Goal: Task Accomplishment & Management: Complete application form

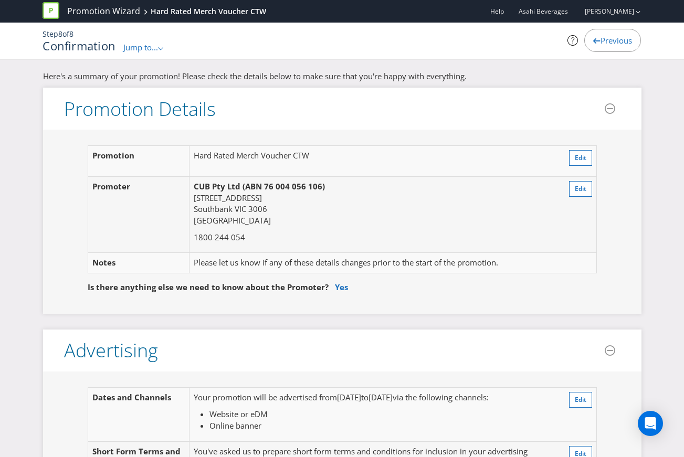
scroll to position [2415, 0]
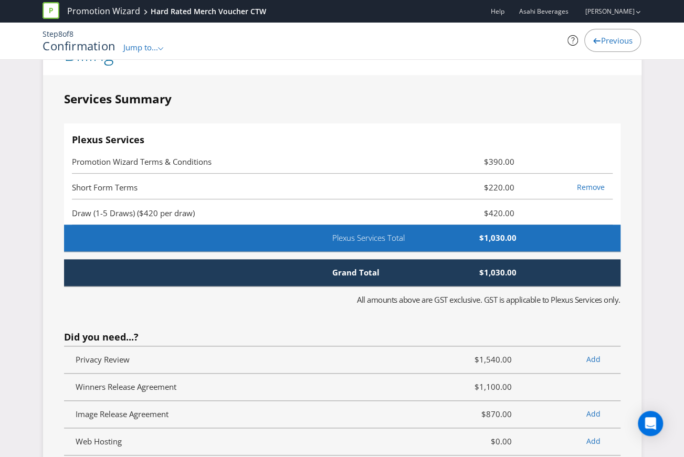
click at [487, 159] on li "Promotion Wizard Terms & Conditions $390.00" at bounding box center [342, 161] width 541 height 26
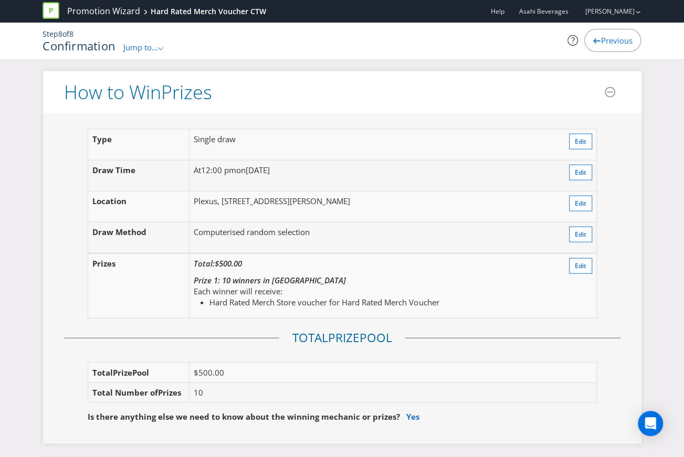
scroll to position [1048, 0]
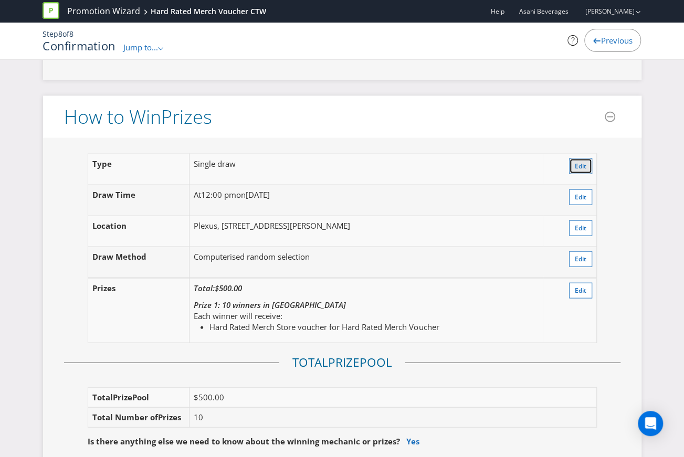
click at [580, 162] on span "Edit" at bounding box center [581, 166] width 12 height 9
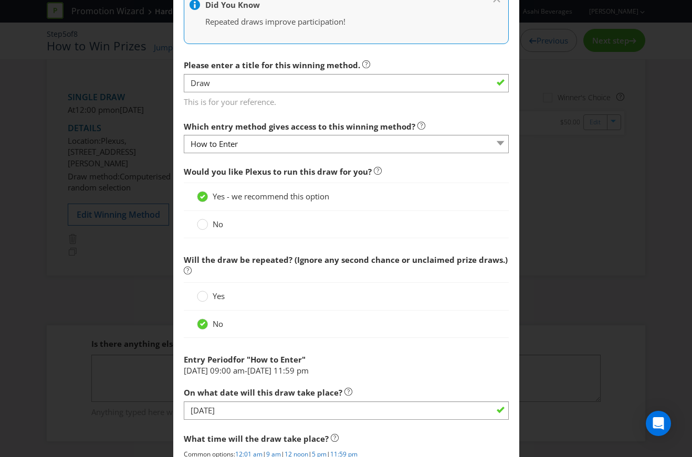
scroll to position [368, 0]
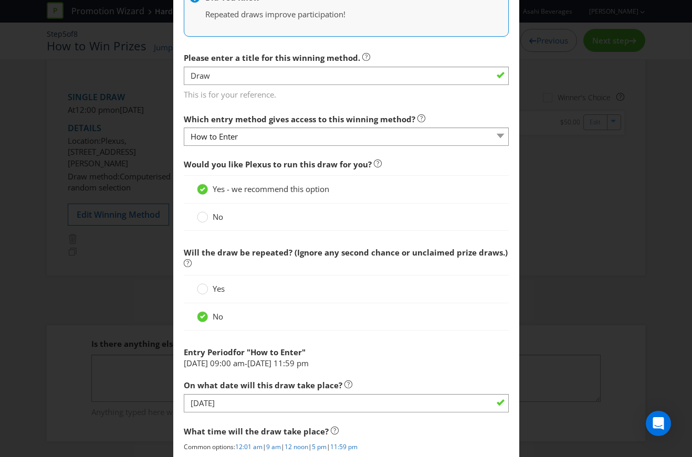
click at [216, 208] on div "No" at bounding box center [346, 217] width 325 height 27
click at [190, 223] on div "No" at bounding box center [346, 217] width 325 height 27
click at [200, 214] on div at bounding box center [202, 213] width 5 height 5
click at [0, 0] on input "No" at bounding box center [0, 0] width 0 height 0
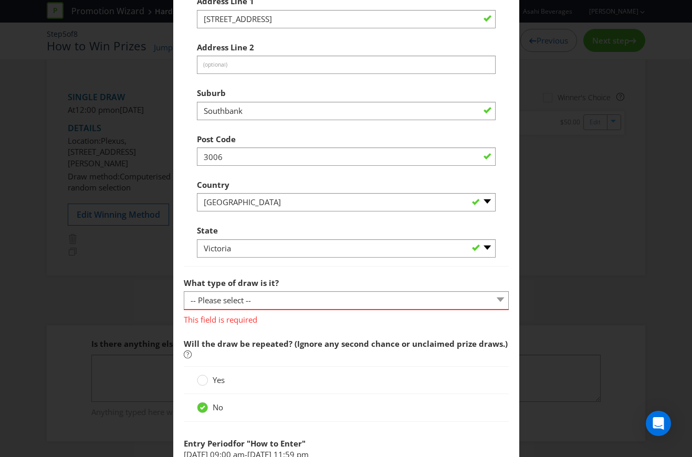
scroll to position [893, 0]
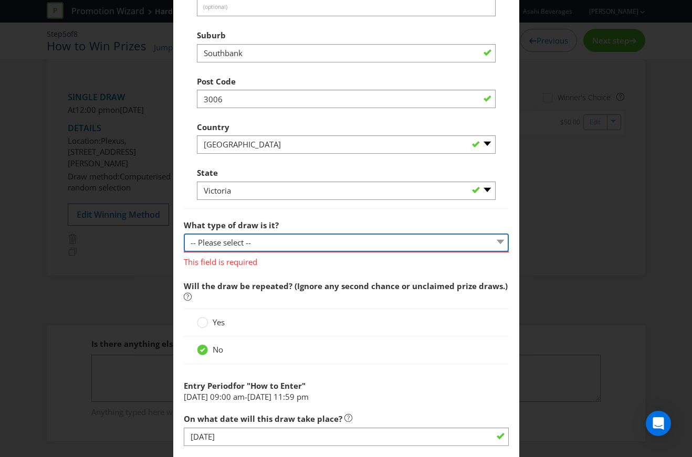
click at [261, 239] on select "-- Please select -- Computerised random selection Barrel draw Don't specify Oth…" at bounding box center [346, 243] width 325 height 18
select select "DONT_SPECIFY"
click at [184, 234] on select "-- Please select -- Computerised random selection Barrel draw Don't specify Oth…" at bounding box center [346, 243] width 325 height 18
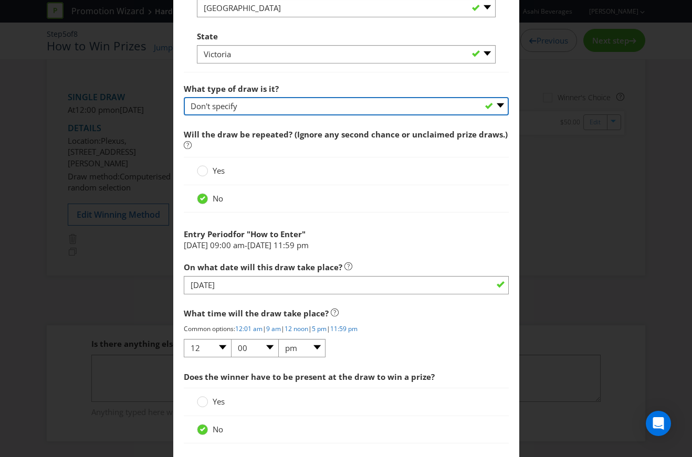
scroll to position [1050, 0]
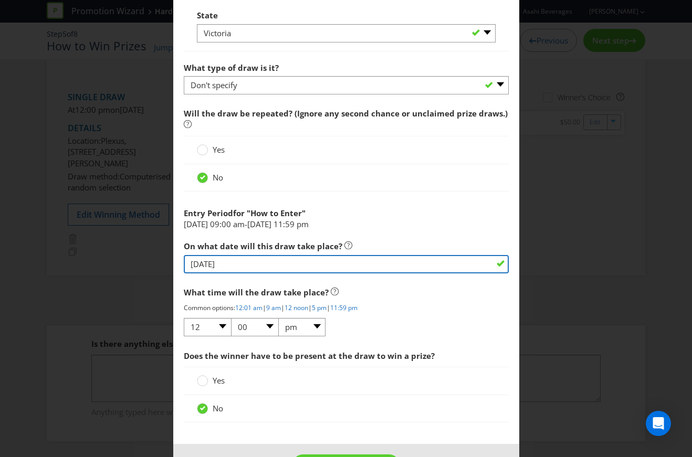
click at [232, 261] on input "[DATE]" at bounding box center [346, 264] width 325 height 18
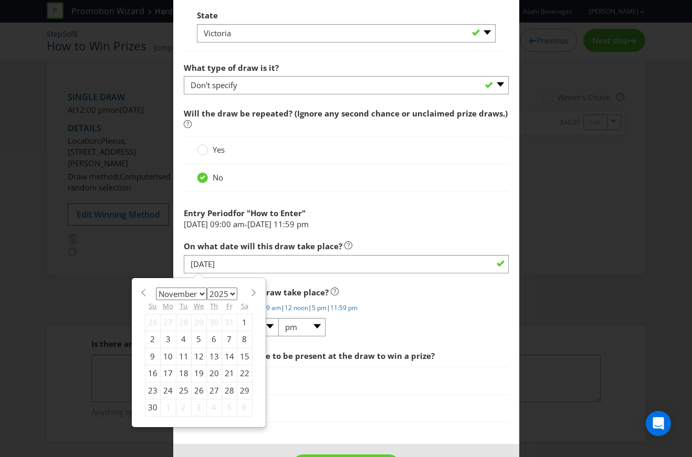
click at [168, 334] on div "3" at bounding box center [168, 339] width 16 height 17
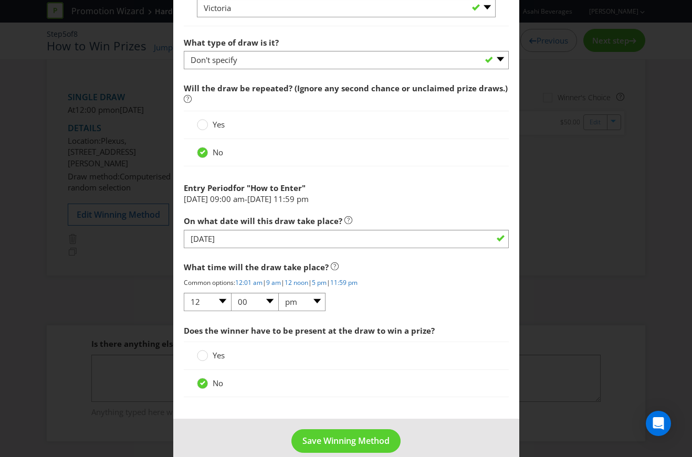
scroll to position [1086, 0]
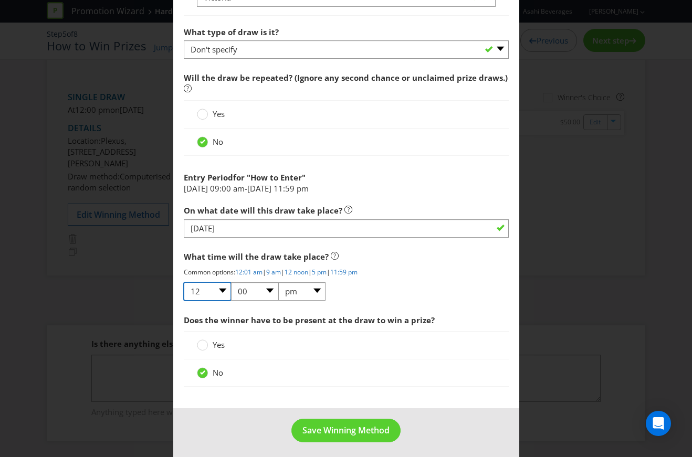
click at [221, 287] on select "01 02 03 04 05 06 07 08 09 10 11 12" at bounding box center [207, 291] width 47 height 18
click at [354, 428] on span "Save Winning Method" at bounding box center [345, 431] width 87 height 12
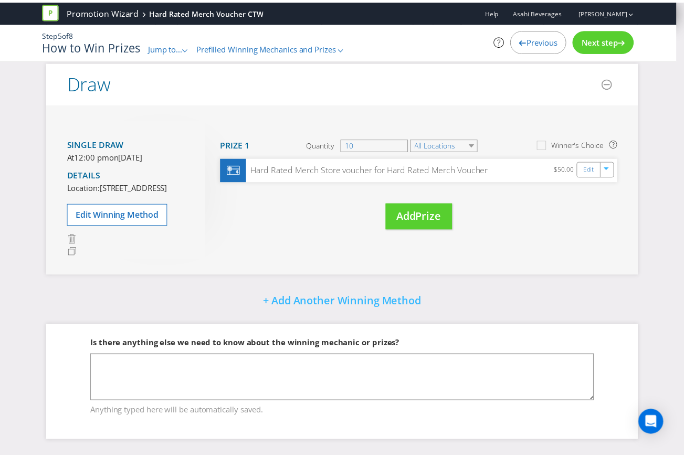
scroll to position [118, 0]
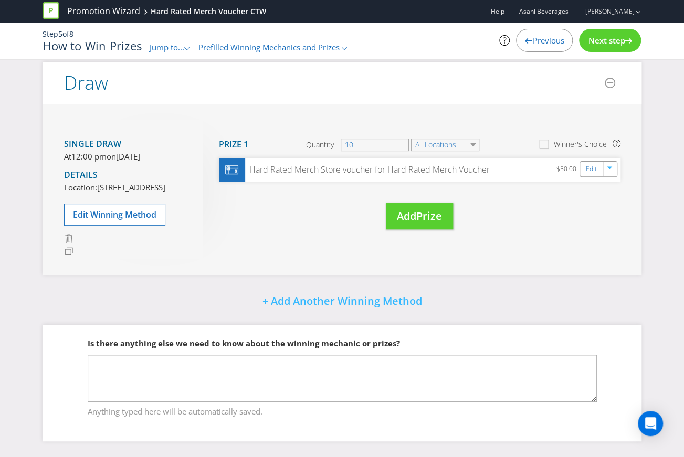
click at [186, 45] on div "Jump to... .st0{fill-rule:evenodd;clip-rule:evenodd;}" at bounding box center [170, 47] width 41 height 11
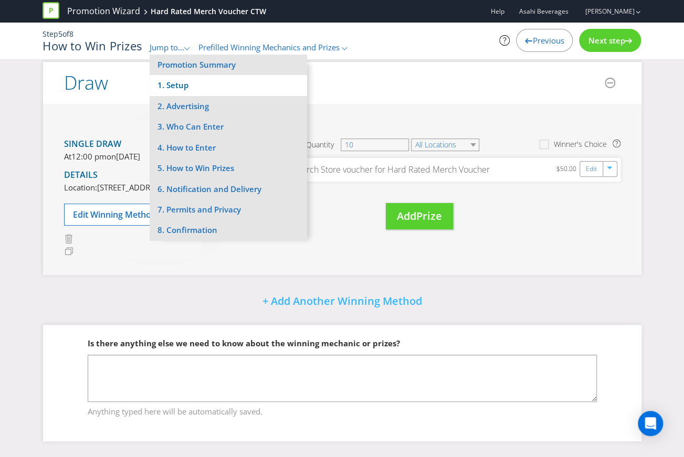
click at [185, 86] on li "1. Setup" at bounding box center [229, 85] width 158 height 20
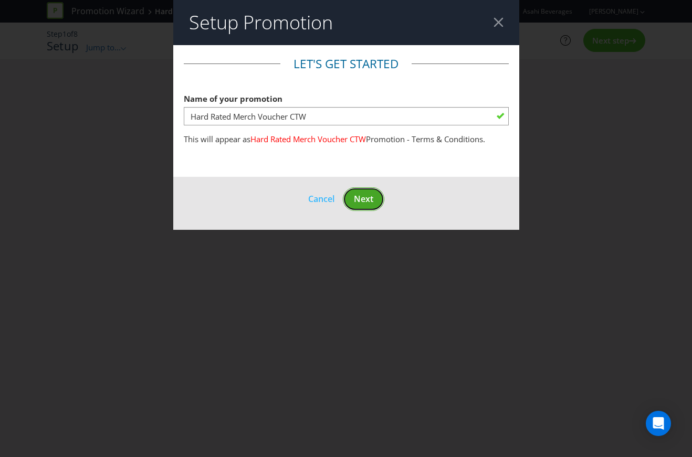
click at [367, 199] on span "Next" at bounding box center [363, 199] width 19 height 12
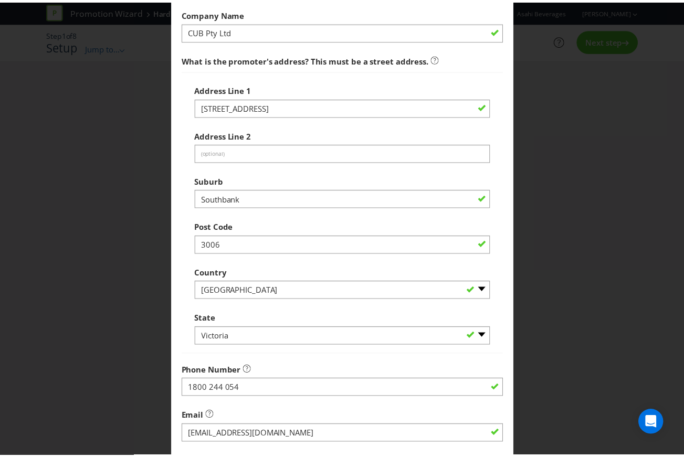
scroll to position [362, 0]
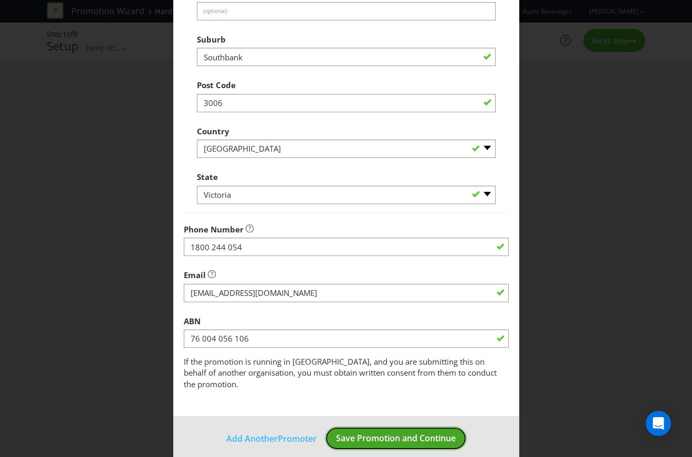
click at [416, 433] on span "Save Promotion and Continue" at bounding box center [396, 439] width 120 height 12
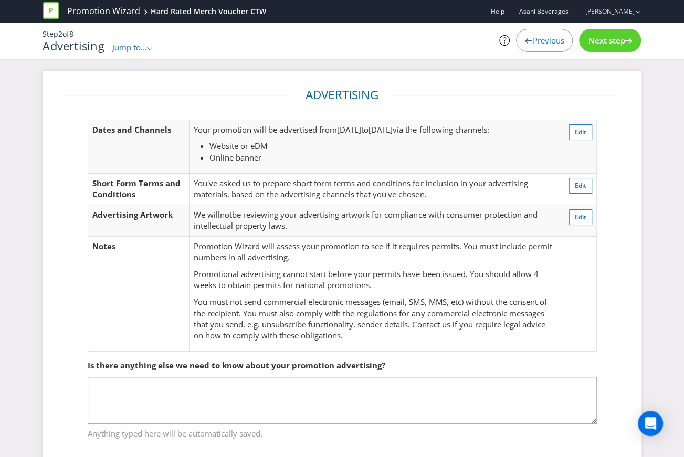
click at [627, 32] on div "Next step" at bounding box center [610, 40] width 62 height 23
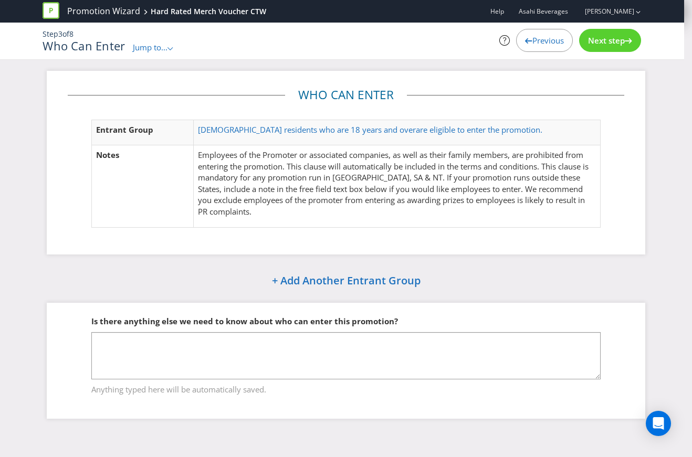
click at [624, 39] on span "Next step" at bounding box center [606, 40] width 37 height 11
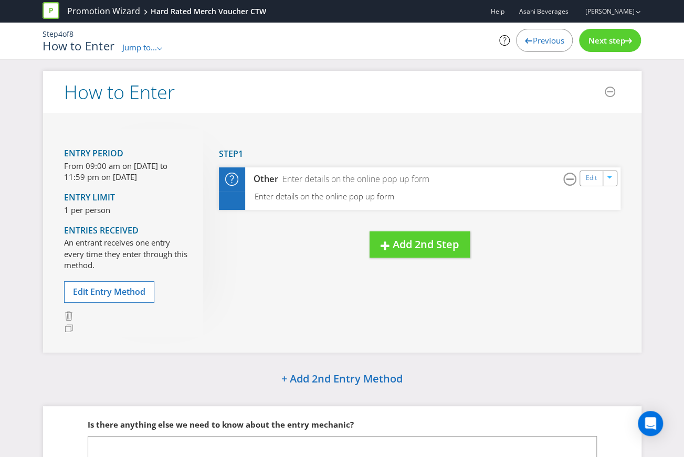
click at [77, 48] on h1 "How to Enter" at bounding box center [79, 45] width 72 height 13
click at [152, 52] on span "Jump to..." at bounding box center [139, 47] width 35 height 11
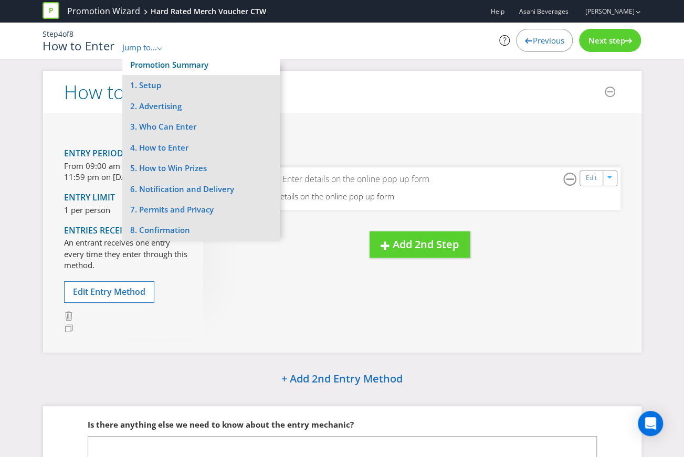
click at [158, 67] on link "Promotion Summary" at bounding box center [169, 64] width 78 height 11
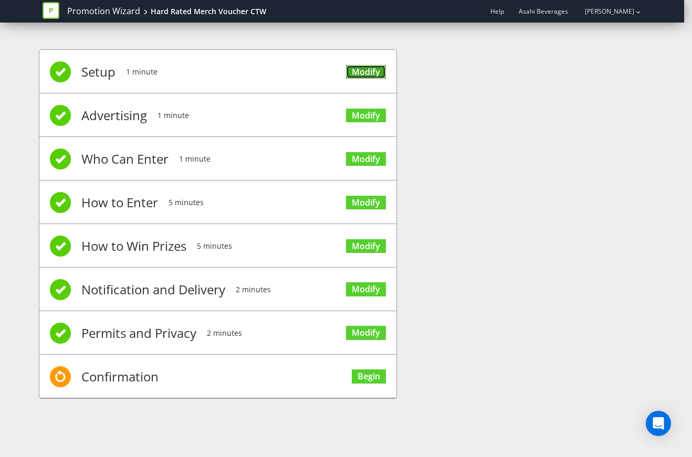
click at [380, 72] on link "Modify" at bounding box center [366, 72] width 40 height 14
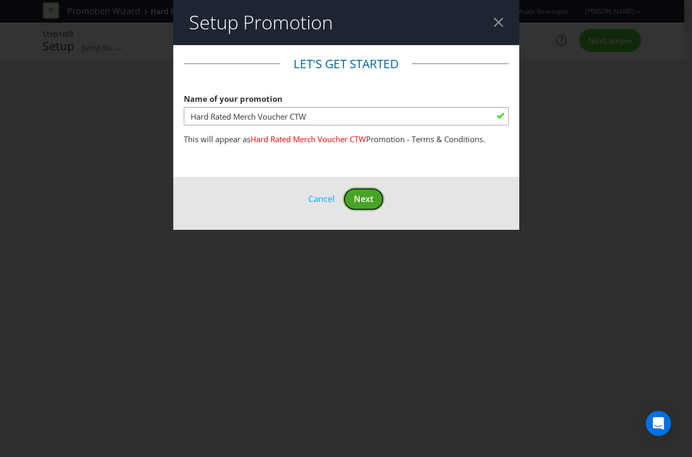
click at [365, 209] on button "Next" at bounding box center [363, 199] width 41 height 24
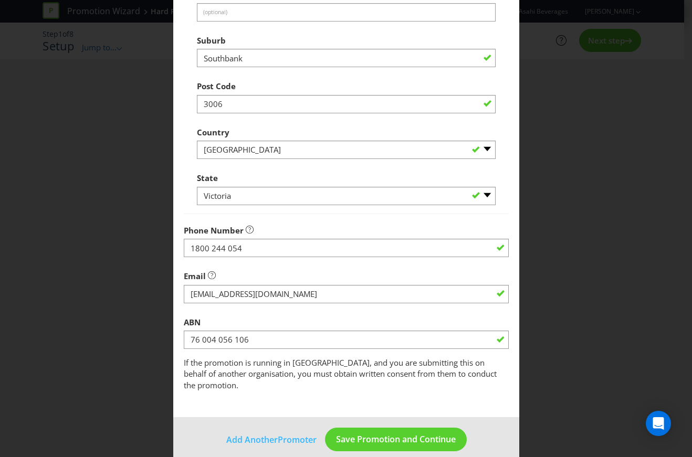
scroll to position [362, 0]
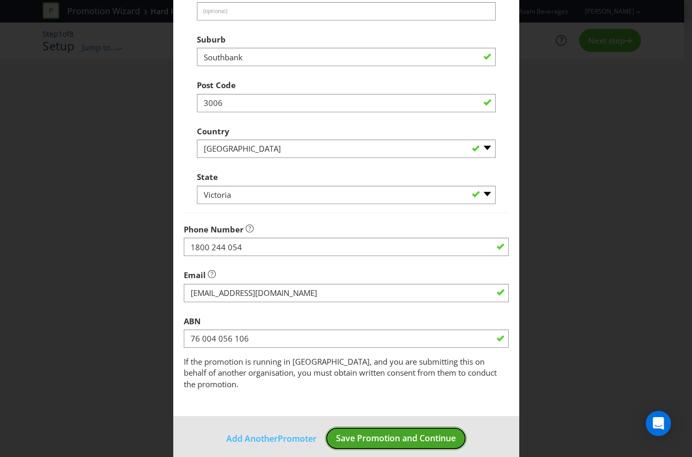
click at [414, 433] on span "Save Promotion and Continue" at bounding box center [396, 439] width 120 height 12
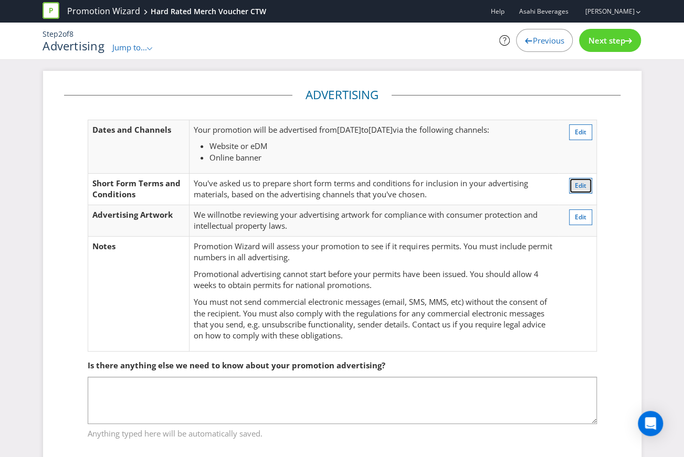
click at [576, 185] on span "Edit" at bounding box center [581, 185] width 12 height 9
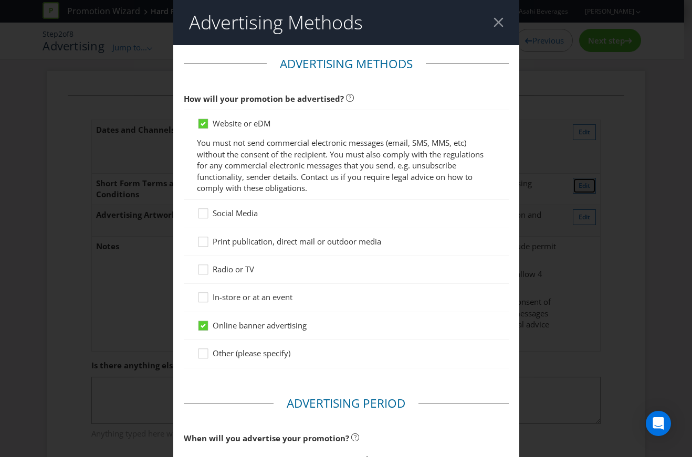
scroll to position [378, 0]
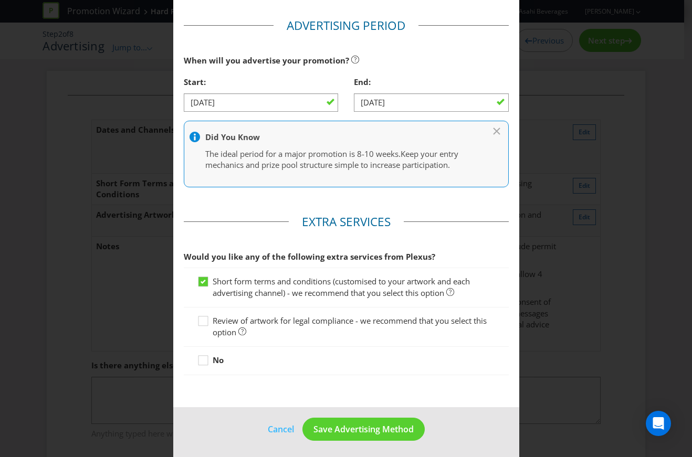
click at [311, 276] on span "Short form terms and conditions (customised to your artwork and each advertisin…" at bounding box center [341, 287] width 257 height 22
click at [0, 0] on input "Short form terms and conditions (customised to your artwork and each advertisin…" at bounding box center [0, 0] width 0 height 0
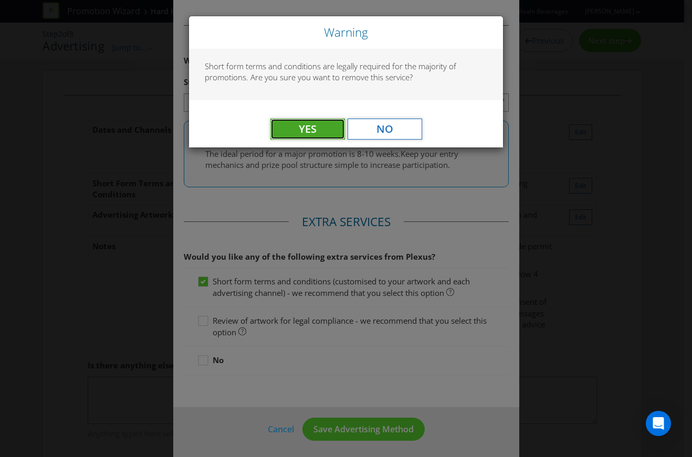
click at [306, 127] on span "Yes" at bounding box center [308, 129] width 18 height 14
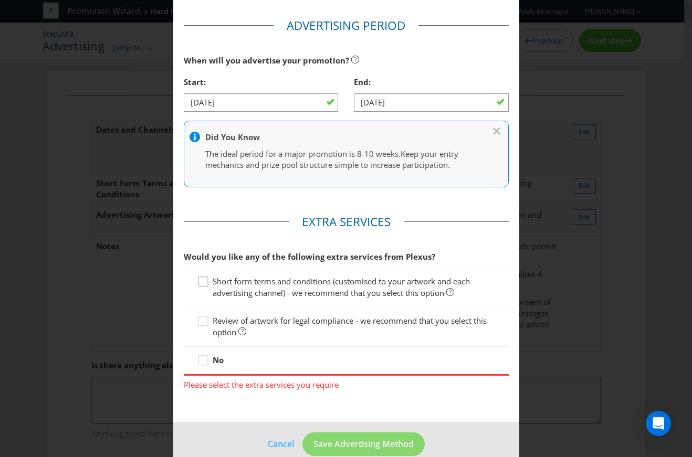
click at [201, 280] on icon at bounding box center [205, 284] width 16 height 16
click at [0, 0] on input "Short form terms and conditions (customised to your artwork and each advertisin…" at bounding box center [0, 0] width 0 height 0
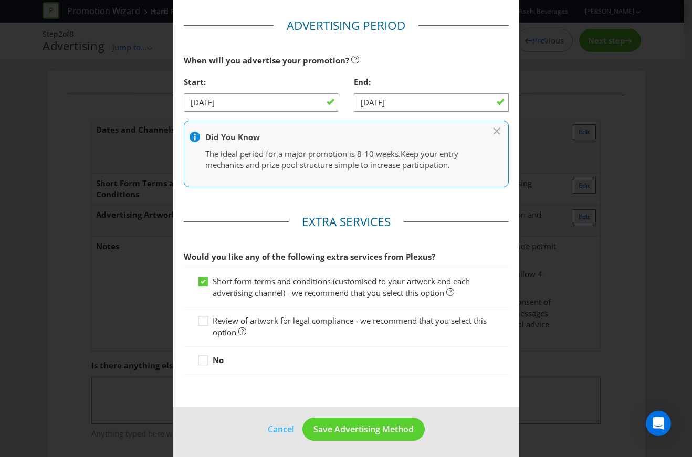
click at [284, 285] on span "Short form terms and conditions (customised to your artwork and each advertisin…" at bounding box center [341, 287] width 257 height 22
click at [0, 0] on input "Short form terms and conditions (customised to your artwork and each advertisin…" at bounding box center [0, 0] width 0 height 0
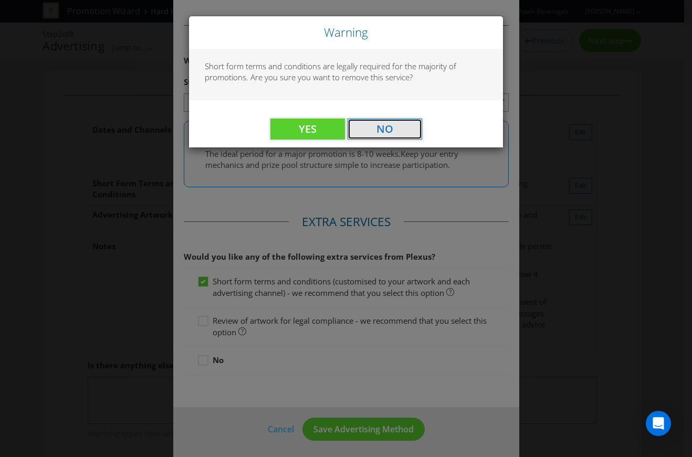
click at [361, 125] on button "No" at bounding box center [385, 129] width 75 height 21
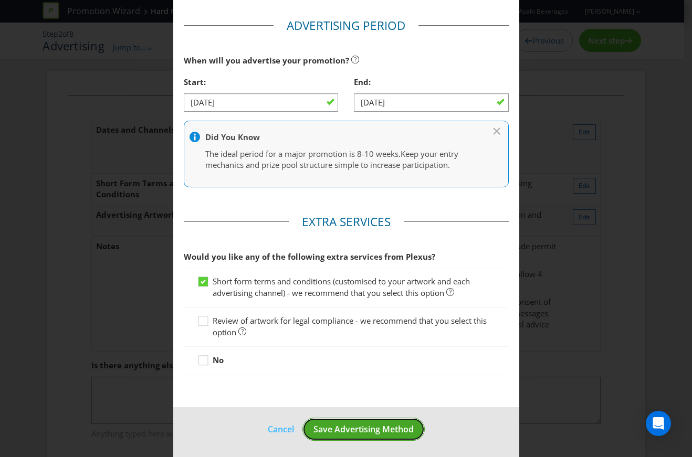
click at [380, 425] on span "Save Advertising Method" at bounding box center [363, 430] width 100 height 12
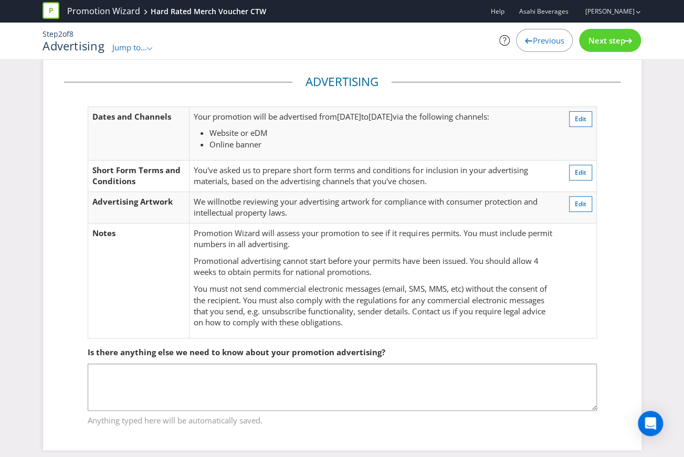
scroll to position [20, 0]
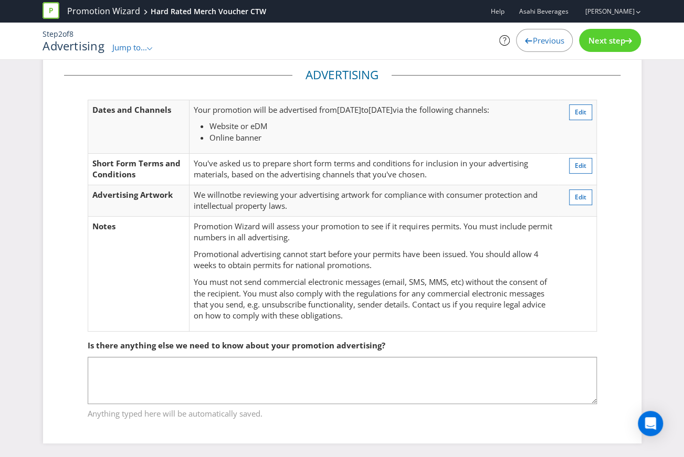
click at [594, 36] on span "Next step" at bounding box center [606, 40] width 37 height 11
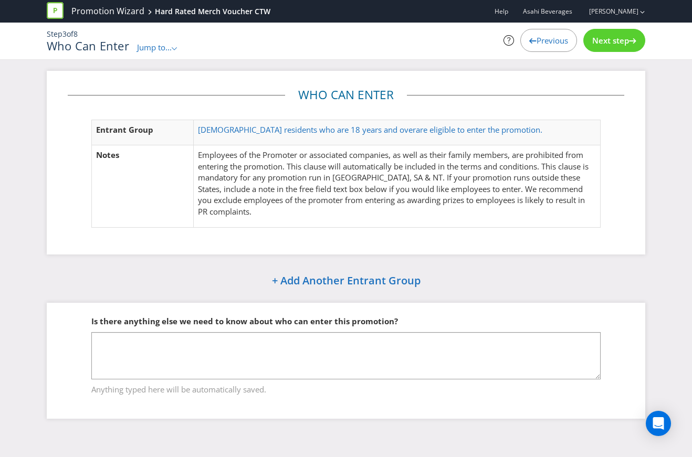
click at [177, 42] on div ".st0{fill-rule:evenodd;clip-rule:evenodd;}" at bounding box center [175, 47] width 6 height 11
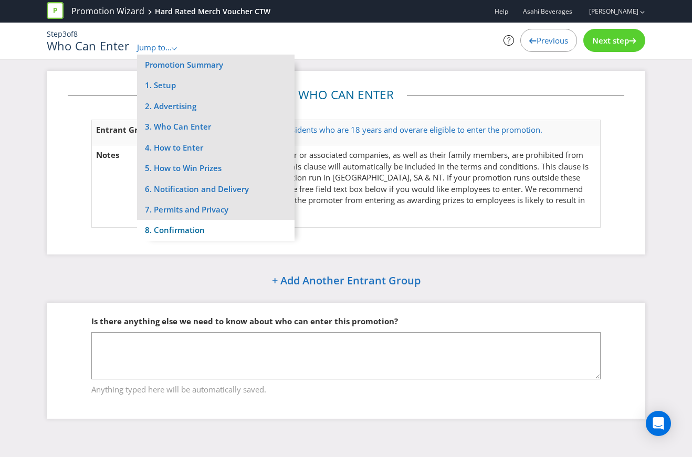
click at [176, 236] on li "8. Confirmation" at bounding box center [216, 230] width 158 height 20
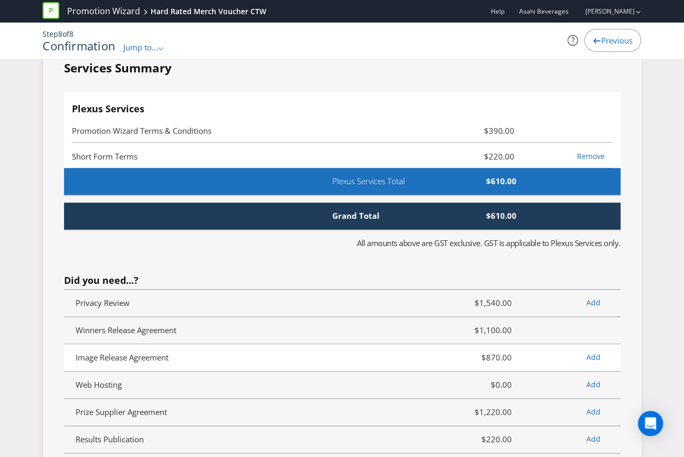
scroll to position [2363, 0]
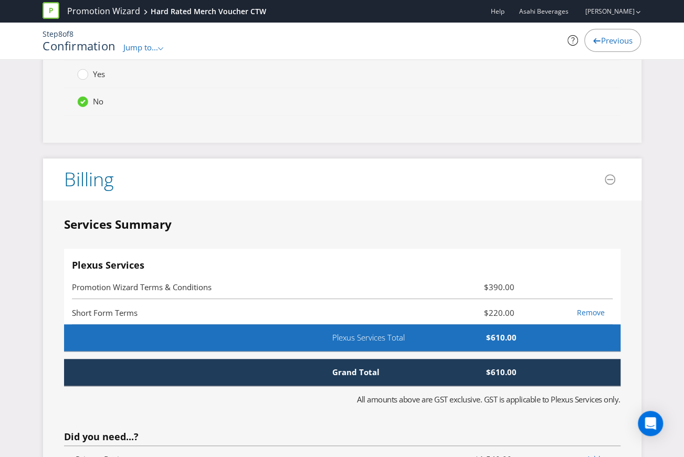
scroll to position [2258, 0]
